Goal: Transaction & Acquisition: Download file/media

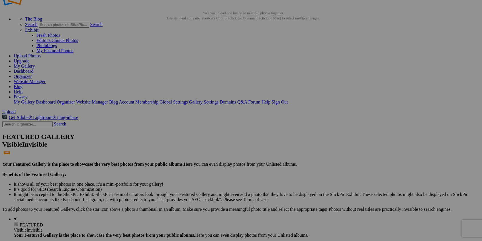
scroll to position [57, 0]
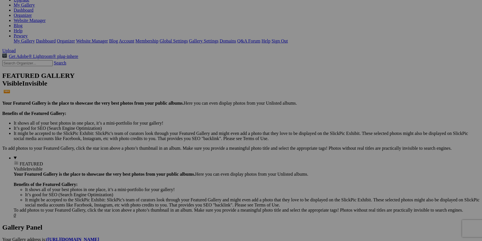
scroll to position [0, 0]
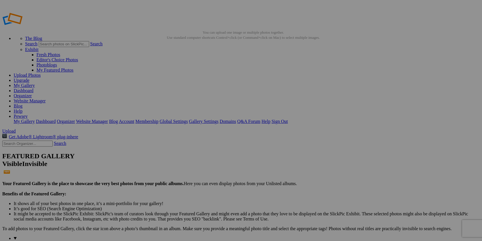
click at [211, 106] on img at bounding box center [206, 99] width 57 height 71
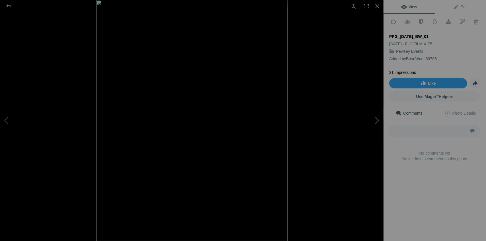
click at [377, 119] on button at bounding box center [362, 120] width 43 height 87
click at [379, 119] on button at bounding box center [362, 120] width 43 height 87
click at [376, 120] on button at bounding box center [362, 120] width 43 height 87
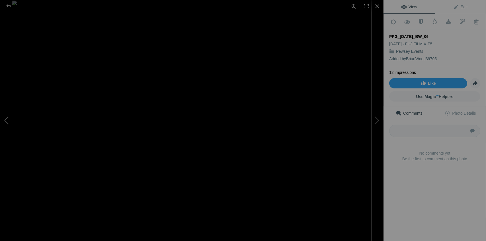
click at [6, 121] on button at bounding box center [21, 120] width 43 height 87
click at [379, 121] on button at bounding box center [362, 120] width 43 height 87
click at [377, 120] on button at bounding box center [362, 120] width 43 height 87
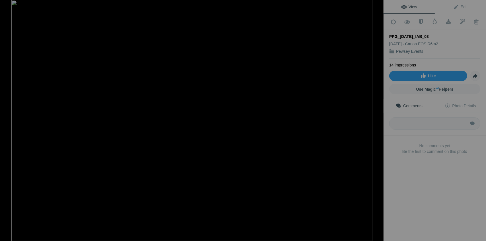
click at [377, 120] on button at bounding box center [362, 120] width 43 height 87
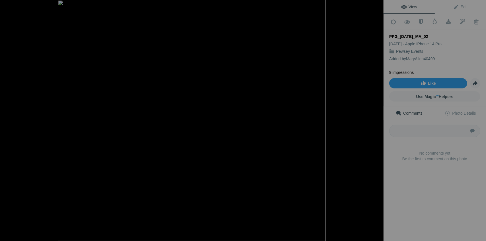
click at [377, 120] on button at bounding box center [362, 120] width 43 height 87
click at [9, 119] on button at bounding box center [21, 120] width 43 height 87
click at [374, 119] on button at bounding box center [362, 120] width 43 height 87
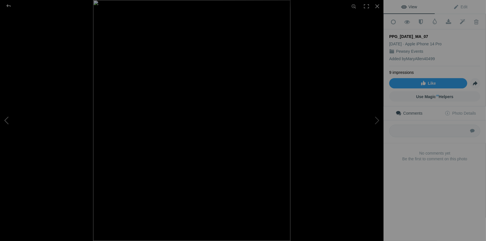
click at [9, 121] on button at bounding box center [21, 120] width 43 height 87
click at [375, 119] on button at bounding box center [362, 120] width 43 height 87
click at [378, 120] on button at bounding box center [362, 120] width 43 height 87
click at [377, 119] on button at bounding box center [362, 120] width 43 height 87
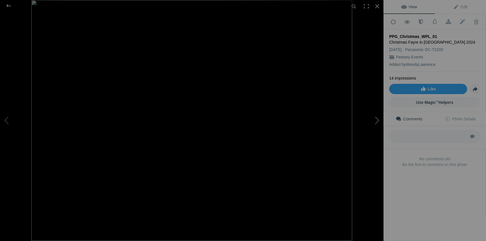
click at [377, 119] on button at bounding box center [362, 120] width 43 height 87
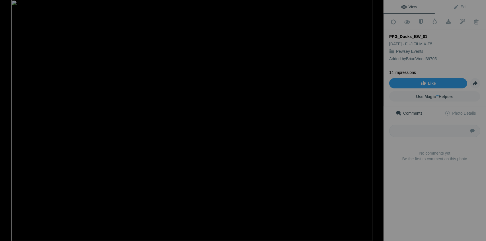
click at [377, 119] on button at bounding box center [362, 120] width 43 height 87
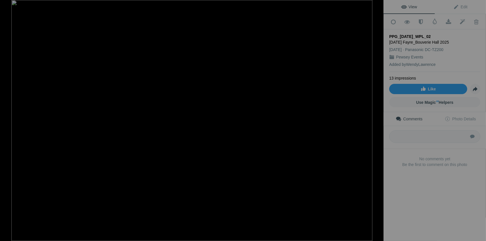
click at [377, 119] on button at bounding box center [362, 120] width 43 height 87
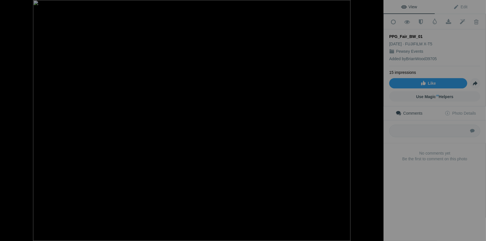
click at [377, 119] on button at bounding box center [362, 120] width 43 height 87
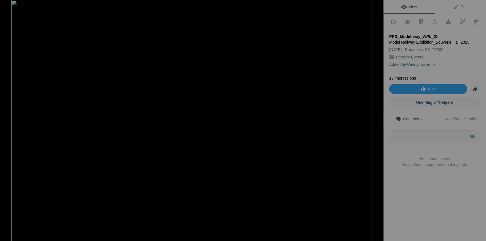
click at [377, 119] on button at bounding box center [362, 120] width 43 height 87
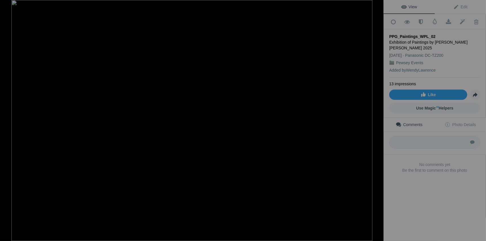
click at [377, 119] on button at bounding box center [362, 120] width 43 height 87
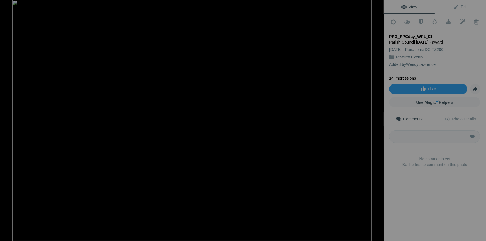
click at [377, 119] on button at bounding box center [362, 120] width 43 height 87
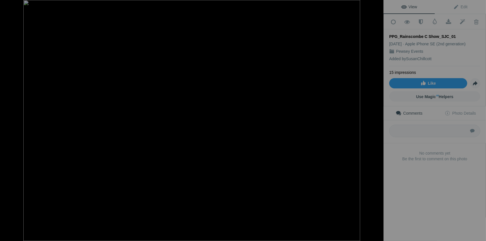
click at [378, 120] on button at bounding box center [362, 120] width 43 height 87
click at [380, 125] on button at bounding box center [362, 120] width 43 height 87
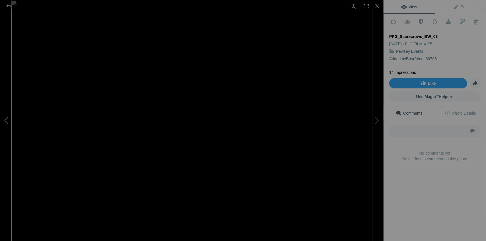
click at [5, 120] on button at bounding box center [21, 120] width 43 height 87
click at [376, 118] on button at bounding box center [362, 120] width 43 height 87
click at [376, 117] on button at bounding box center [362, 120] width 43 height 87
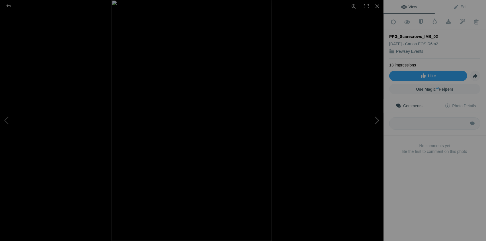
click at [378, 118] on button at bounding box center [362, 120] width 43 height 87
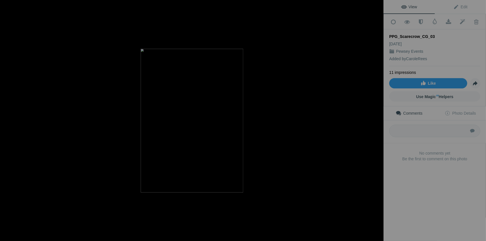
click at [378, 118] on button at bounding box center [362, 120] width 43 height 87
click at [7, 121] on button at bounding box center [21, 120] width 43 height 87
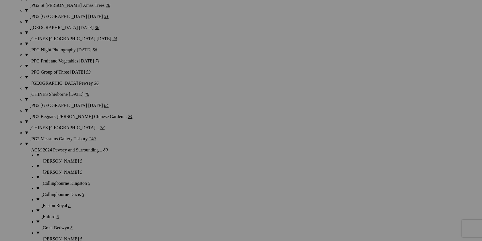
scroll to position [997, 0]
